Goal: Task Accomplishment & Management: Use online tool/utility

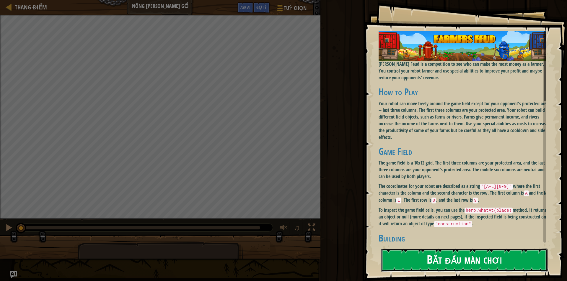
click at [480, 263] on button "Bắt đầu màn chơi" at bounding box center [464, 260] width 166 height 23
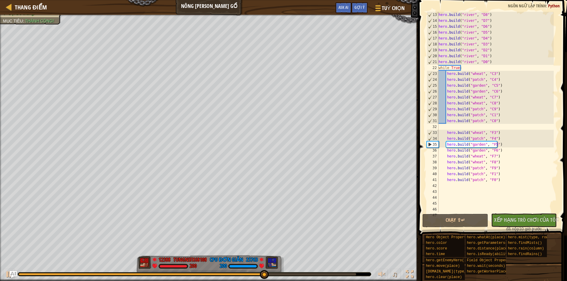
scroll to position [71, 0]
click at [362, 6] on span "Gợi ý" at bounding box center [359, 7] width 10 height 6
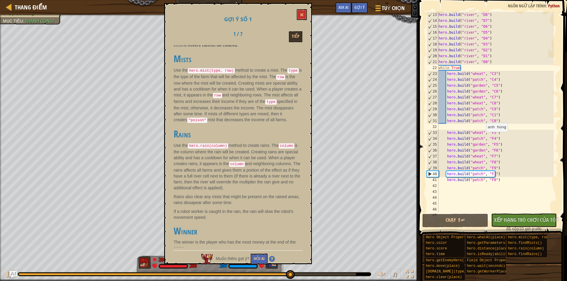
scroll to position [419, 0]
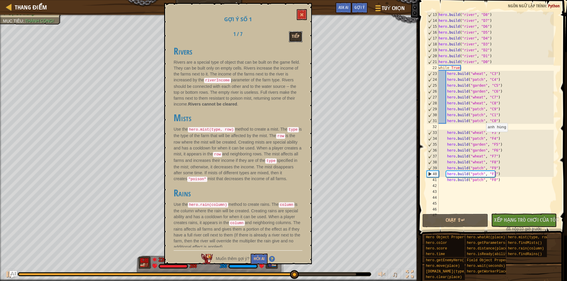
click at [291, 37] on button "Tiếp" at bounding box center [296, 36] width 14 height 11
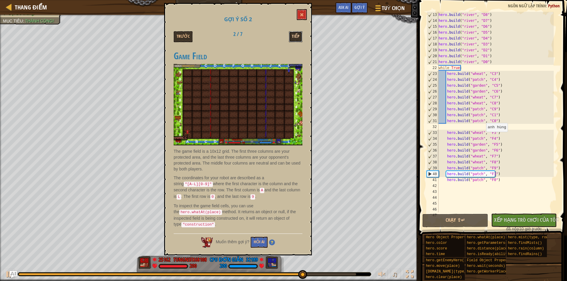
click at [295, 34] on button "Tiếp" at bounding box center [296, 36] width 14 height 11
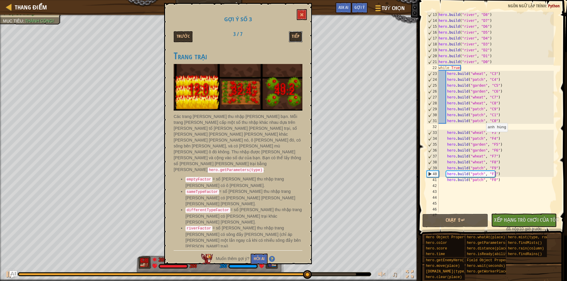
click at [295, 34] on button "Tiếp" at bounding box center [296, 36] width 14 height 11
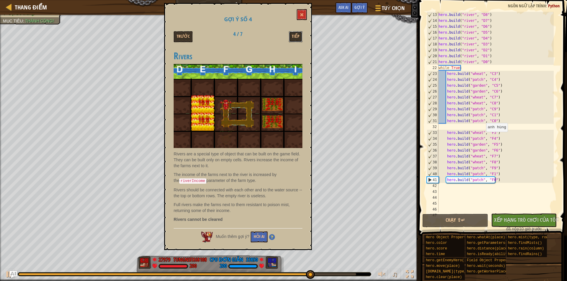
click at [295, 34] on button "Tiếp" at bounding box center [296, 36] width 14 height 11
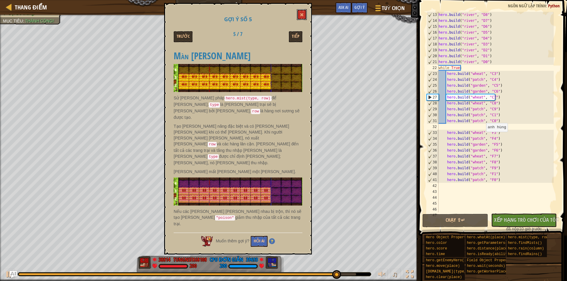
click at [303, 14] on span at bounding box center [302, 15] width 4 height 4
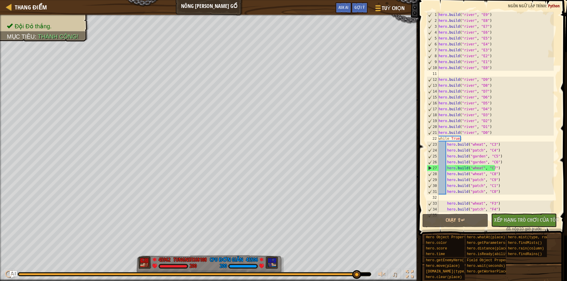
scroll to position [0, 0]
click at [448, 223] on button "Chạy ⇧↵" at bounding box center [455, 221] width 66 height 14
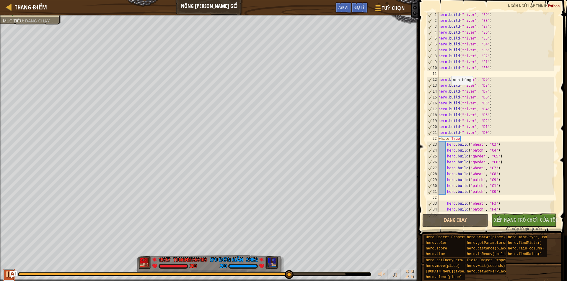
click at [8, 276] on div at bounding box center [9, 275] width 8 height 8
click at [480, 81] on div "hero . build ( "river" , "E9" ) hero . build ( "river" , "E8" ) hero . build ( …" at bounding box center [495, 118] width 116 height 212
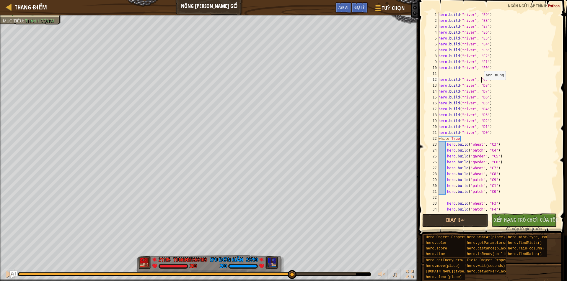
click at [481, 86] on div "hero . build ( "river" , "E9" ) hero . build ( "river" , "E8" ) hero . build ( …" at bounding box center [495, 118] width 116 height 212
click at [480, 90] on div "hero . build ( "river" , "E9" ) hero . build ( "river" , "E8" ) hero . build ( …" at bounding box center [495, 118] width 116 height 212
click at [481, 101] on div "hero . build ( "river" , "E9" ) hero . build ( "river" , "E8" ) hero . build ( …" at bounding box center [495, 118] width 116 height 212
click at [481, 98] on div "hero . build ( "river" , "E9" ) hero . build ( "river" , "E8" ) hero . build ( …" at bounding box center [495, 118] width 116 height 212
click at [483, 104] on div "hero . build ( "river" , "E9" ) hero . build ( "river" , "E8" ) hero . build ( …" at bounding box center [495, 118] width 116 height 212
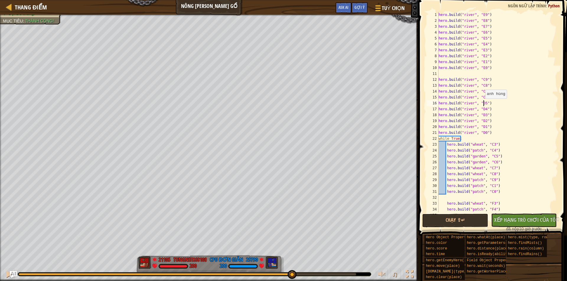
click at [482, 104] on div "hero . build ( "river" , "E9" ) hero . build ( "river" , "E8" ) hero . build ( …" at bounding box center [495, 118] width 116 height 212
click at [483, 110] on div "hero . build ( "river" , "E9" ) hero . build ( "river" , "E8" ) hero . build ( …" at bounding box center [495, 118] width 116 height 212
click at [481, 111] on div "hero . build ( "river" , "E9" ) hero . build ( "river" , "E8" ) hero . build ( …" at bounding box center [495, 118] width 116 height 212
click at [482, 115] on div "hero . build ( "river" , "E9" ) hero . build ( "river" , "E8" ) hero . build ( …" at bounding box center [495, 118] width 116 height 212
click at [480, 123] on div "hero . build ( "river" , "E9" ) hero . build ( "river" , "E8" ) hero . build ( …" at bounding box center [495, 118] width 116 height 212
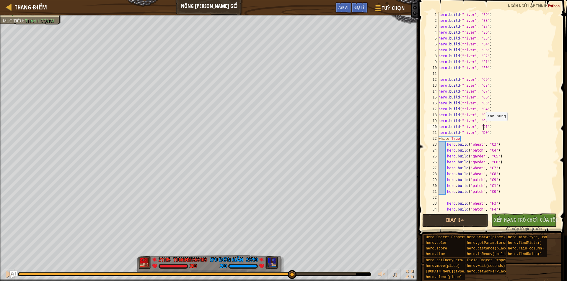
click at [483, 127] on div "hero . build ( "river" , "E9" ) hero . build ( "river" , "E8" ) hero . build ( …" at bounding box center [495, 118] width 116 height 212
click at [480, 128] on div "hero . build ( "river" , "E9" ) hero . build ( "river" , "E8" ) hero . build ( …" at bounding box center [495, 118] width 116 height 212
click at [480, 133] on div "hero . build ( "river" , "E9" ) hero . build ( "river" , "E8" ) hero . build ( …" at bounding box center [495, 118] width 116 height 212
click at [486, 144] on div "hero . build ( "river" , "E9" ) hero . build ( "river" , "E8" ) hero . build ( …" at bounding box center [495, 118] width 116 height 212
click at [488, 145] on div "hero . build ( "river" , "E9" ) hero . build ( "river" , "E8" ) hero . build ( …" at bounding box center [495, 118] width 116 height 212
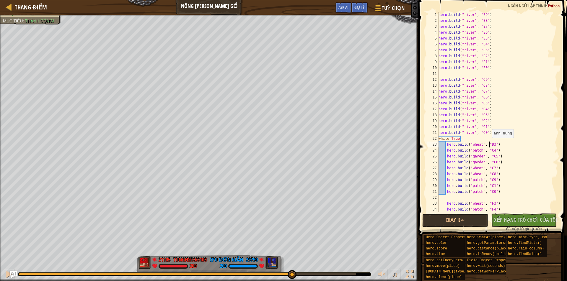
scroll to position [3, 4]
click at [488, 149] on div "hero . build ( "river" , "E9" ) hero . build ( "river" , "E8" ) hero . build ( …" at bounding box center [495, 118] width 116 height 212
click at [491, 158] on div "hero . build ( "river" , "E9" ) hero . build ( "river" , "E8" ) hero . build ( …" at bounding box center [495, 118] width 116 height 212
click at [492, 162] on div "hero . build ( "river" , "E9" ) hero . build ( "river" , "E8" ) hero . build ( …" at bounding box center [495, 118] width 116 height 212
click at [490, 162] on div "hero . build ( "river" , "E9" ) hero . build ( "river" , "E8" ) hero . build ( …" at bounding box center [495, 118] width 116 height 212
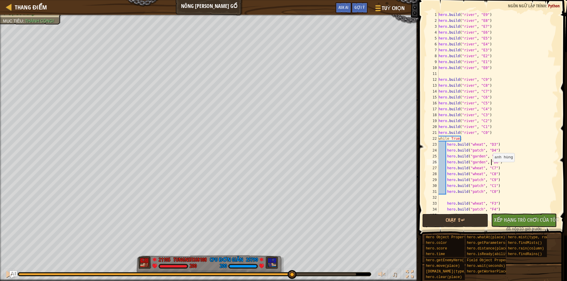
click at [490, 168] on div "hero . build ( "river" , "E9" ) hero . build ( "river" , "E8" ) hero . build ( …" at bounding box center [495, 118] width 116 height 212
click at [489, 172] on div "hero . build ( "river" , "E9" ) hero . build ( "river" , "E8" ) hero . build ( …" at bounding box center [495, 118] width 116 height 212
click at [489, 182] on div "hero . build ( "river" , "E9" ) hero . build ( "river" , "E8" ) hero . build ( …" at bounding box center [495, 118] width 116 height 212
click at [488, 186] on div "hero . build ( "river" , "E9" ) hero . build ( "river" , "E8" ) hero . build ( …" at bounding box center [495, 118] width 116 height 212
click at [488, 193] on div "hero . build ( "river" , "E9" ) hero . build ( "river" , "E8" ) hero . build ( …" at bounding box center [495, 118] width 116 height 212
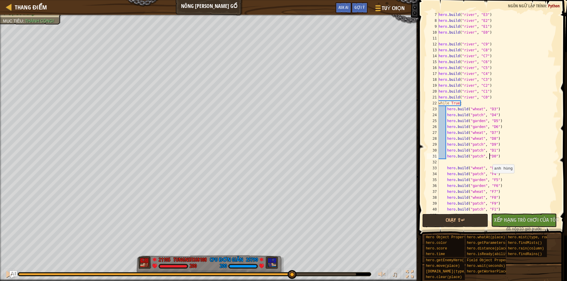
scroll to position [53, 0]
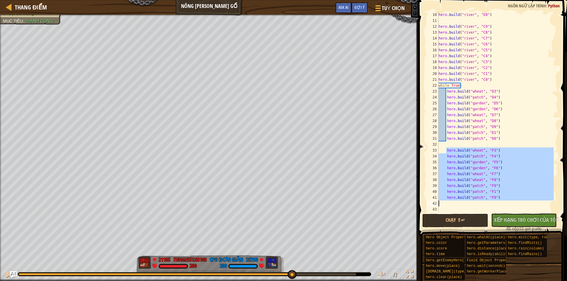
drag, startPoint x: 445, startPoint y: 151, endPoint x: 503, endPoint y: 204, distance: 78.6
click at [503, 204] on div "hero . build ( "river" , "E0" ) hero . build ( "river" , "C9" ) hero . build ( …" at bounding box center [495, 118] width 116 height 212
click at [504, 200] on div "hero . build ( "river" , "E0" ) hero . build ( "river" , "C9" ) hero . build ( …" at bounding box center [495, 112] width 116 height 201
type textarea "[DOMAIN_NAME]("patch", "F0")"
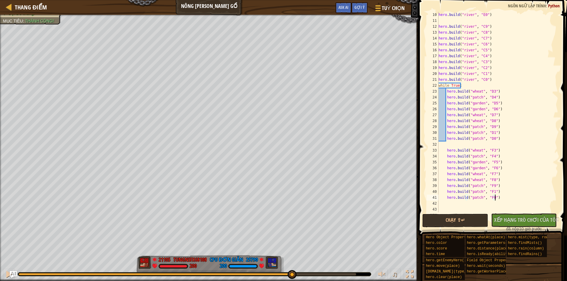
click at [504, 203] on div "hero . build ( "river" , "E0" ) hero . build ( "river" , "C9" ) hero . build ( …" at bounding box center [495, 118] width 116 height 212
click at [502, 196] on div "hero . build ( "river" , "E0" ) hero . build ( "river" , "C9" ) hero . build ( …" at bounding box center [495, 118] width 116 height 212
type textarea "[DOMAIN_NAME]("patch", "F0")"
paste textarea
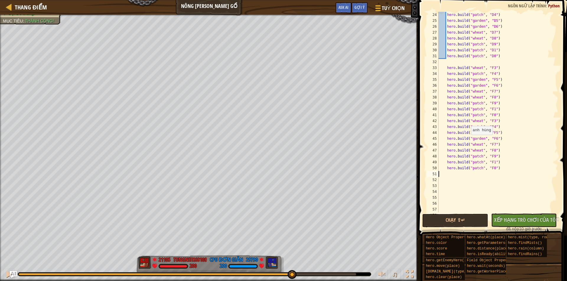
scroll to position [118, 0]
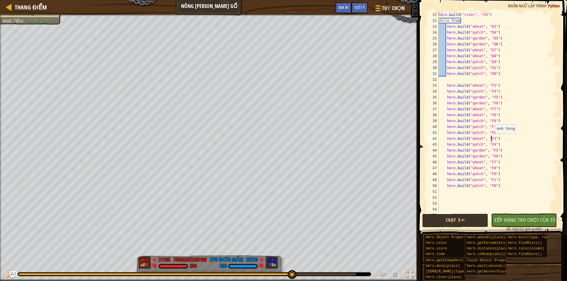
click at [492, 139] on div "hero . build ( "river" , "C0" ) while True : hero . build ( "wheat" , "D3" ) he…" at bounding box center [495, 118] width 116 height 212
click at [489, 140] on div "hero . build ( "river" , "C0" ) while True : hero . build ( "wheat" , "D3" ) he…" at bounding box center [495, 118] width 116 height 212
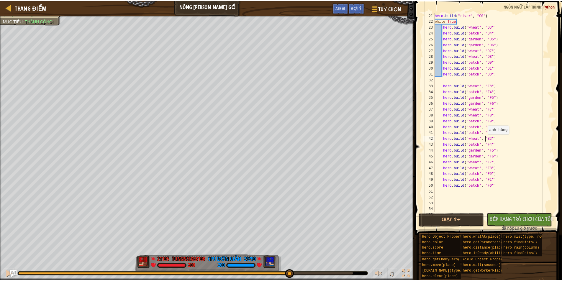
scroll to position [3, 4]
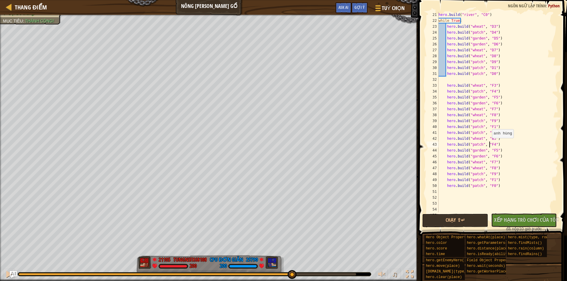
click at [489, 144] on div "hero . build ( "river" , "C0" ) while True : hero . build ( "wheat" , "D3" ) he…" at bounding box center [495, 118] width 116 height 212
click at [491, 151] on div "hero . build ( "river" , "C0" ) while True : hero . build ( "wheat" , "D3" ) he…" at bounding box center [495, 118] width 116 height 212
click at [491, 158] on div "hero . build ( "river" , "C0" ) while True : hero . build ( "wheat" , "D3" ) he…" at bounding box center [495, 118] width 116 height 212
click at [489, 163] on div "hero . build ( "river" , "C0" ) while True : hero . build ( "wheat" , "D3" ) he…" at bounding box center [495, 118] width 116 height 212
click at [489, 169] on div "hero . build ( "river" , "C0" ) while True : hero . build ( "wheat" , "D3" ) he…" at bounding box center [495, 118] width 116 height 212
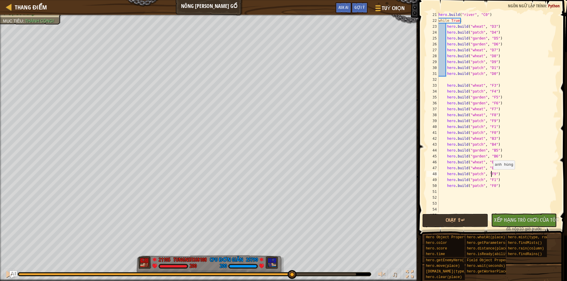
click at [490, 175] on div "hero . build ( "river" , "C0" ) while True : hero . build ( "wheat" , "D3" ) he…" at bounding box center [495, 118] width 116 height 212
click at [487, 175] on div "hero . build ( "river" , "C0" ) while True : hero . build ( "wheat" , "D3" ) he…" at bounding box center [495, 118] width 116 height 212
click at [488, 176] on div "hero . build ( "river" , "C0" ) while True : hero . build ( "wheat" , "D3" ) he…" at bounding box center [495, 118] width 116 height 212
click at [488, 181] on div "hero . build ( "river" , "C0" ) while True : hero . build ( "wheat" , "D3" ) he…" at bounding box center [495, 118] width 116 height 212
click at [490, 181] on div "hero . build ( "river" , "C0" ) while True : hero . build ( "wheat" , "D3" ) he…" at bounding box center [495, 118] width 116 height 212
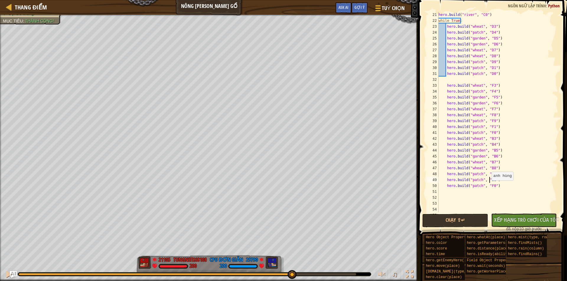
click at [488, 187] on div "hero . build ( "river" , "C0" ) while True : hero . build ( "wheat" , "D3" ) he…" at bounding box center [495, 118] width 116 height 212
type textarea "[DOMAIN_NAME]("patch", "B0")"
click at [471, 219] on button "Chạy ⇧↵" at bounding box center [455, 221] width 66 height 14
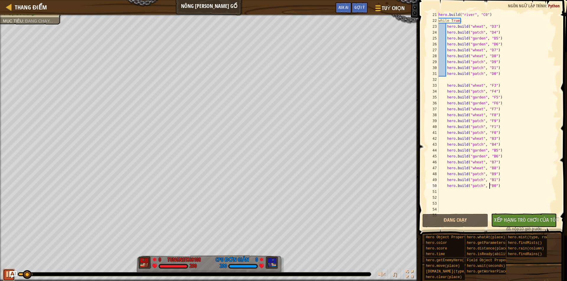
click at [5, 273] on div at bounding box center [9, 275] width 8 height 8
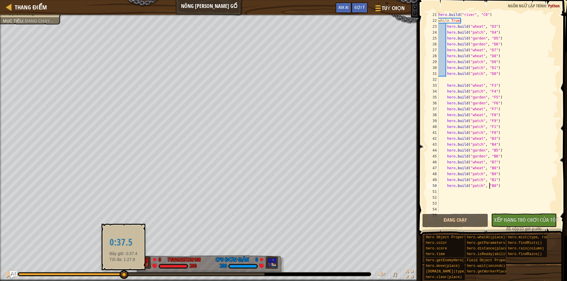
click at [123, 275] on div at bounding box center [142, 274] width 246 height 2
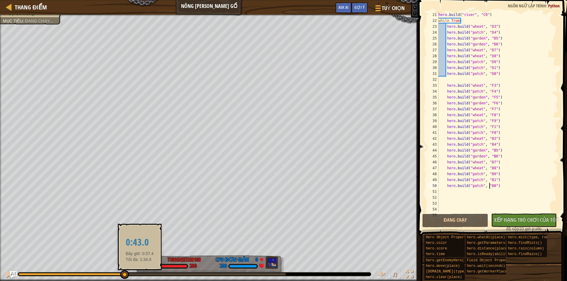
click at [140, 275] on div at bounding box center [152, 274] width 267 height 2
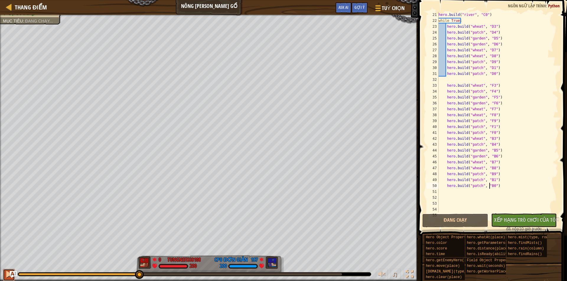
click at [6, 275] on div at bounding box center [9, 275] width 8 height 8
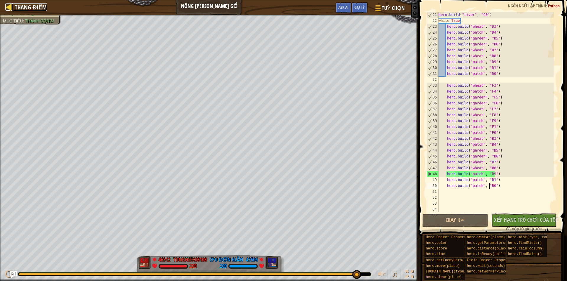
click at [30, 5] on span "Thang điểm" at bounding box center [31, 7] width 32 height 8
